Goal: Task Accomplishment & Management: Manage account settings

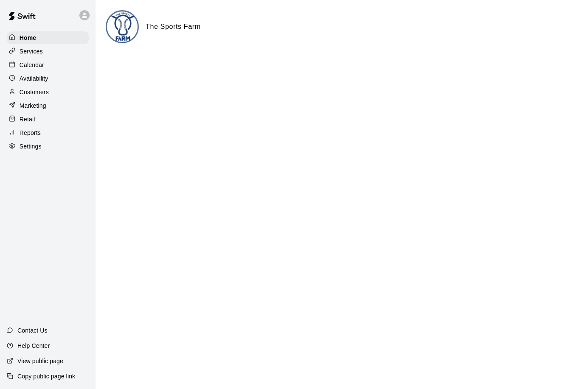
click at [33, 52] on p "Services" at bounding box center [31, 51] width 23 height 8
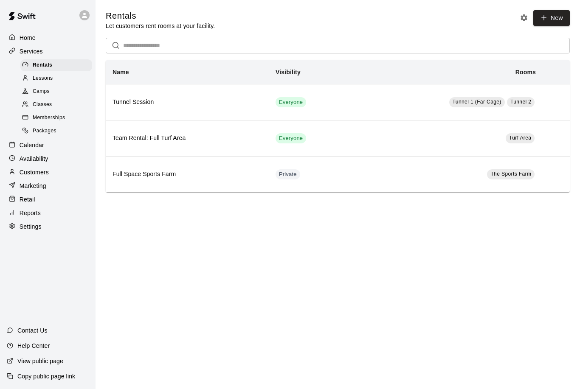
click at [32, 146] on p "Calendar" at bounding box center [32, 145] width 25 height 8
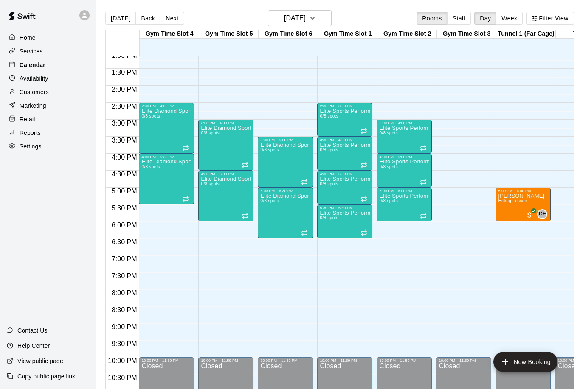
scroll to position [446, 0]
click at [172, 20] on button "Next" at bounding box center [172, 18] width 24 height 13
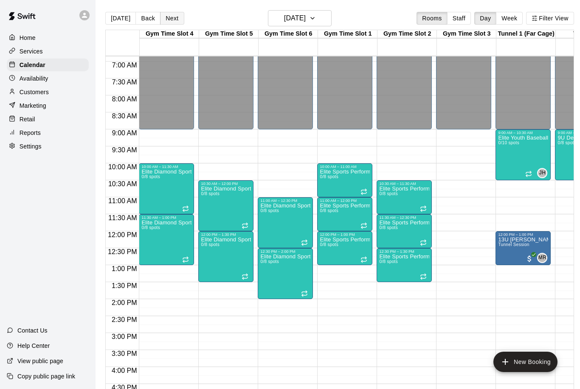
scroll to position [0, 0]
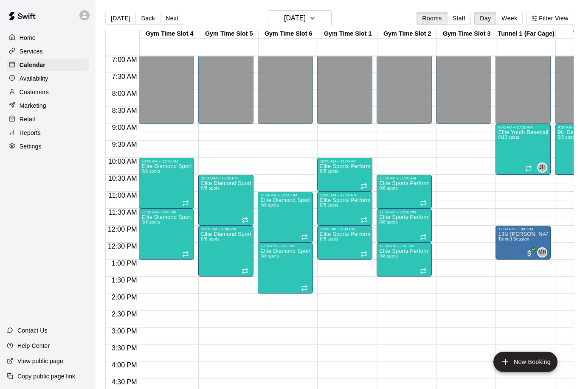
click at [32, 54] on p "Services" at bounding box center [31, 51] width 23 height 8
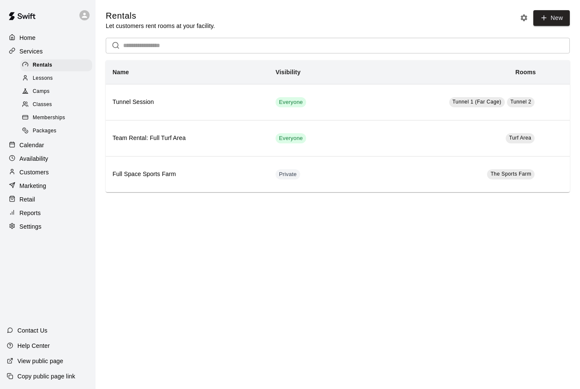
click at [29, 39] on p "Home" at bounding box center [28, 38] width 16 height 8
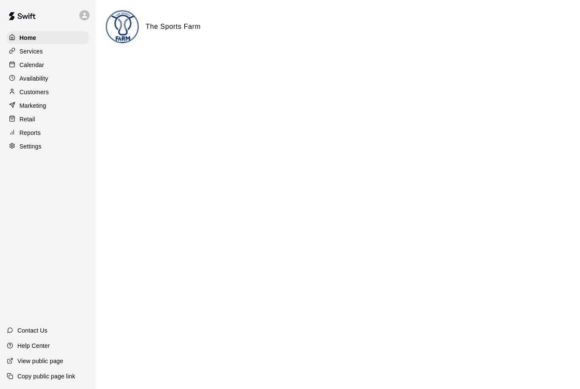
click at [28, 54] on p "Services" at bounding box center [31, 51] width 23 height 8
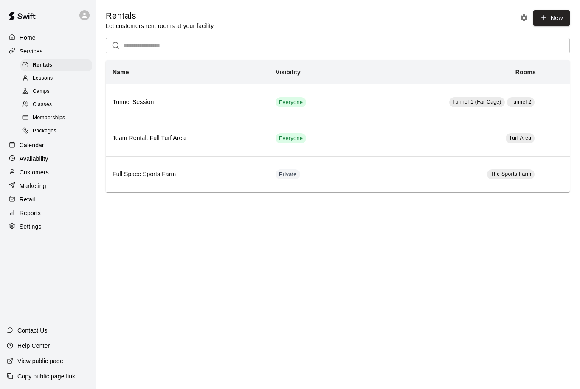
click at [45, 118] on span "Memberships" at bounding box center [49, 118] width 32 height 8
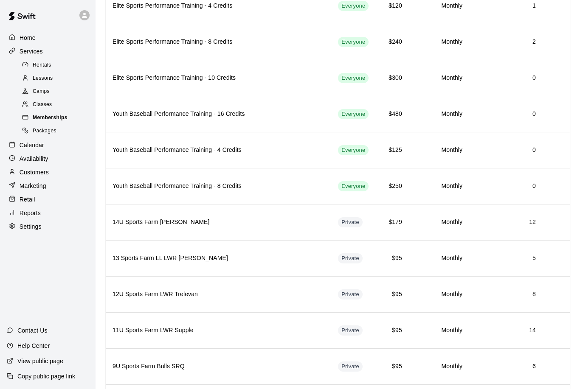
scroll to position [386, 0]
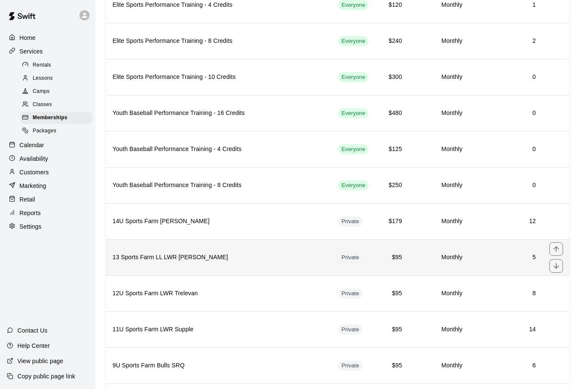
click at [208, 261] on h6 "13 Sports Farm LL LWR [PERSON_NAME]" at bounding box center [218, 257] width 212 height 9
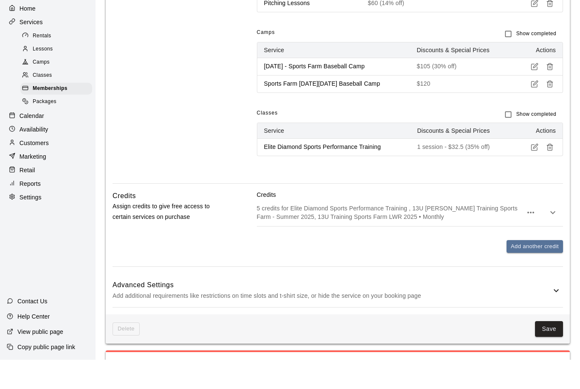
scroll to position [549, 0]
click at [543, 309] on h6 "Advanced Settings" at bounding box center [331, 314] width 438 height 11
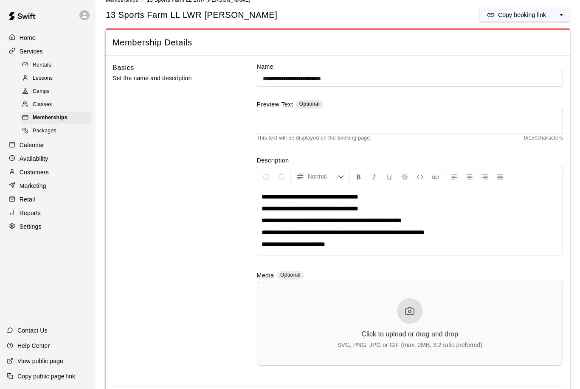
scroll to position [0, 0]
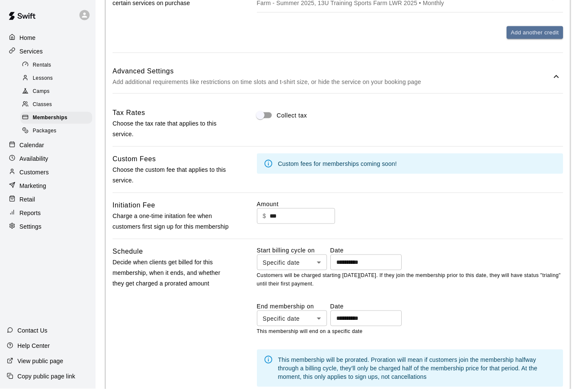
click at [299, 215] on input "***" at bounding box center [302, 216] width 65 height 16
type input "*"
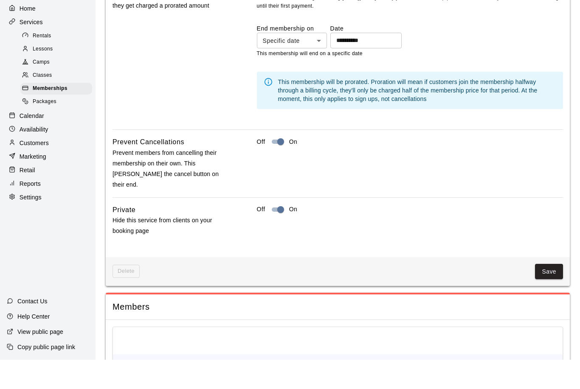
scroll to position [1045, 0]
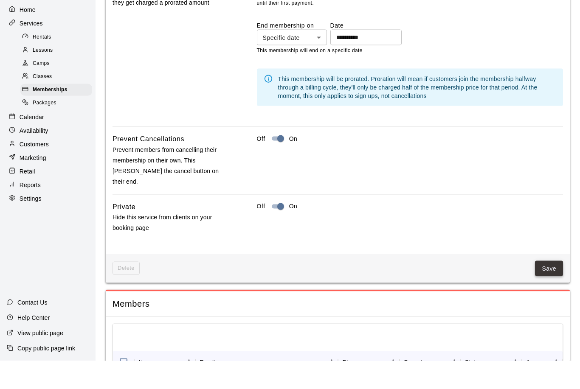
type input "***"
click at [546, 289] on button "Save" at bounding box center [549, 297] width 28 height 16
